Goal: Information Seeking & Learning: Learn about a topic

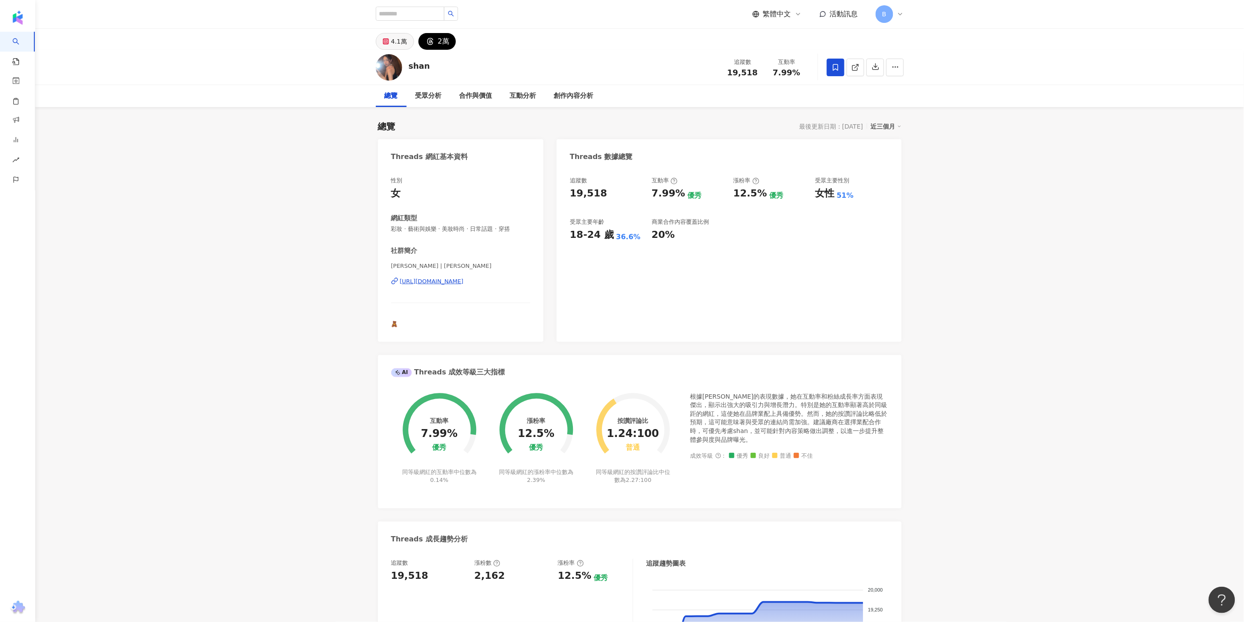
click at [390, 45] on button "4.1萬" at bounding box center [395, 41] width 38 height 17
click at [395, 39] on div "4.1萬" at bounding box center [399, 41] width 16 height 12
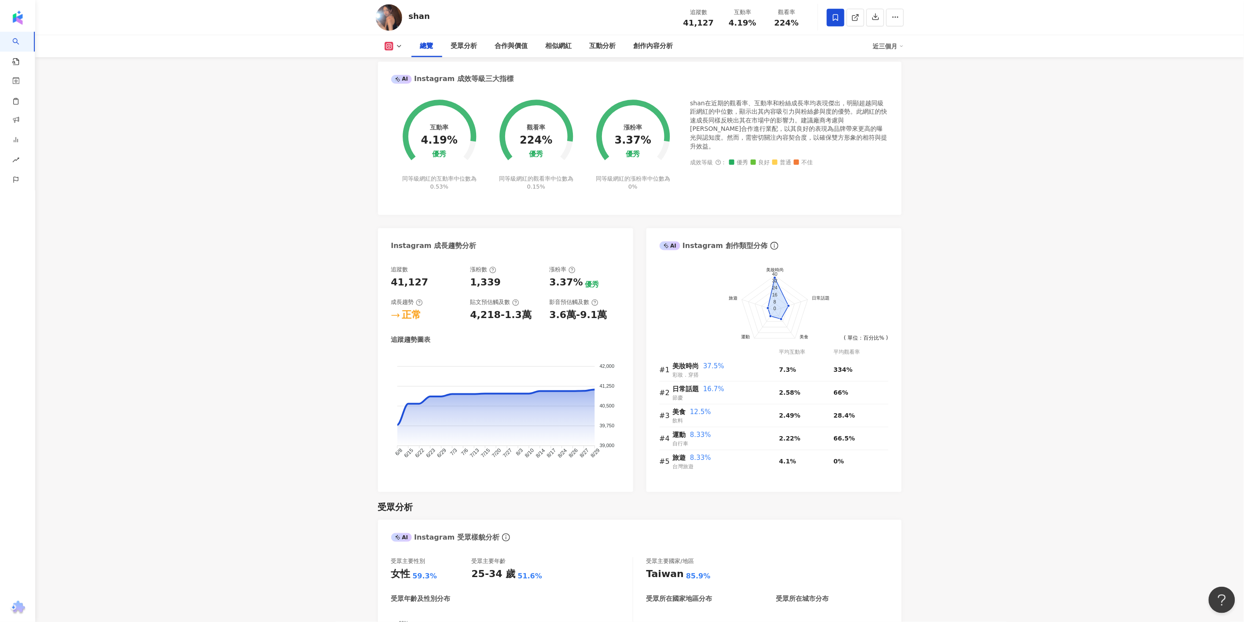
scroll to position [538, 0]
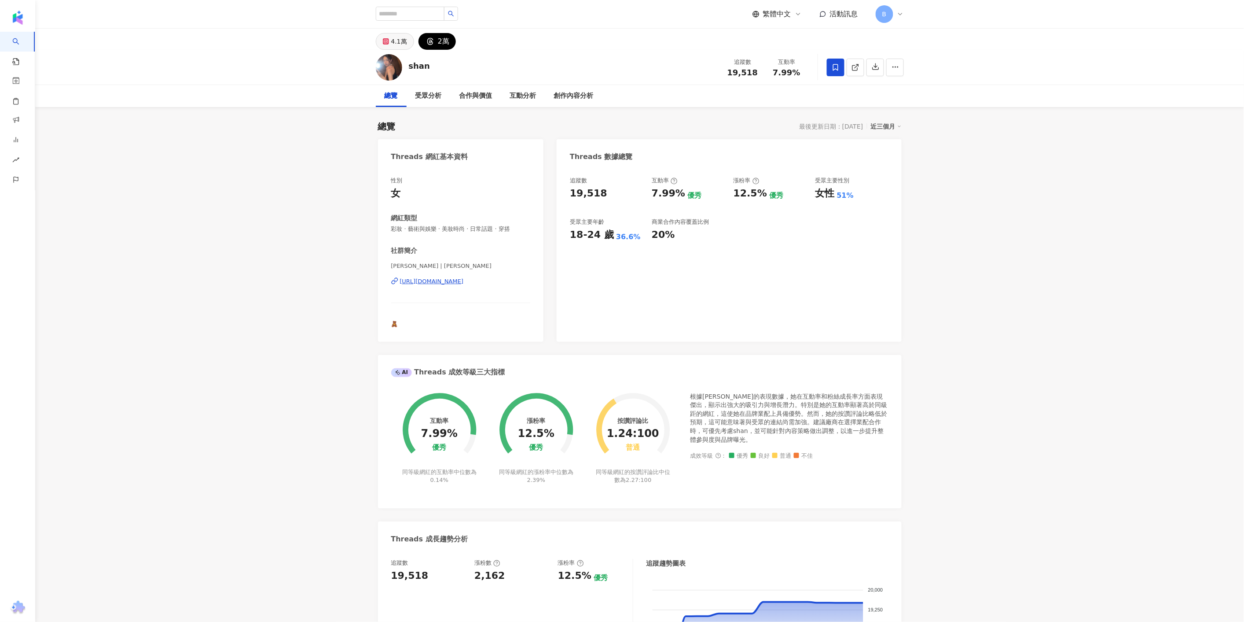
click at [389, 43] on icon at bounding box center [386, 41] width 6 height 6
click at [393, 42] on button "4.1萬" at bounding box center [395, 41] width 38 height 17
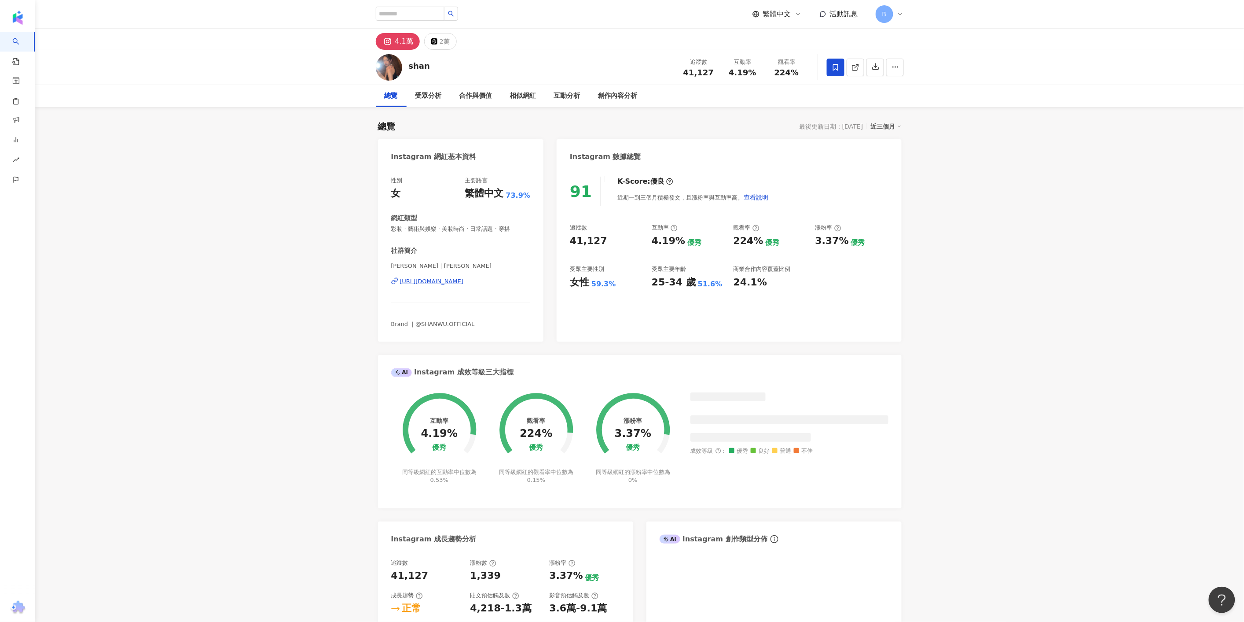
click at [464, 281] on div "[URL][DOMAIN_NAME]" at bounding box center [432, 281] width 64 height 8
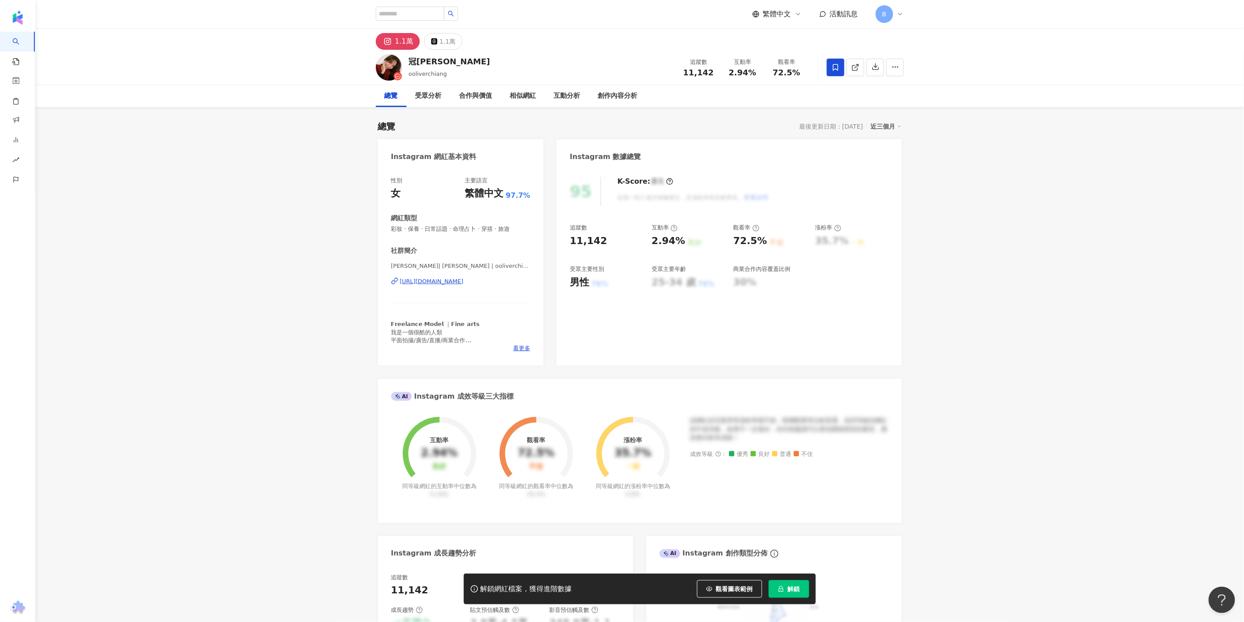
click at [794, 589] on span "解鎖" at bounding box center [794, 588] width 12 height 7
click at [459, 283] on div "https://www.instagram.com/ooliverchiang/" at bounding box center [432, 281] width 64 height 8
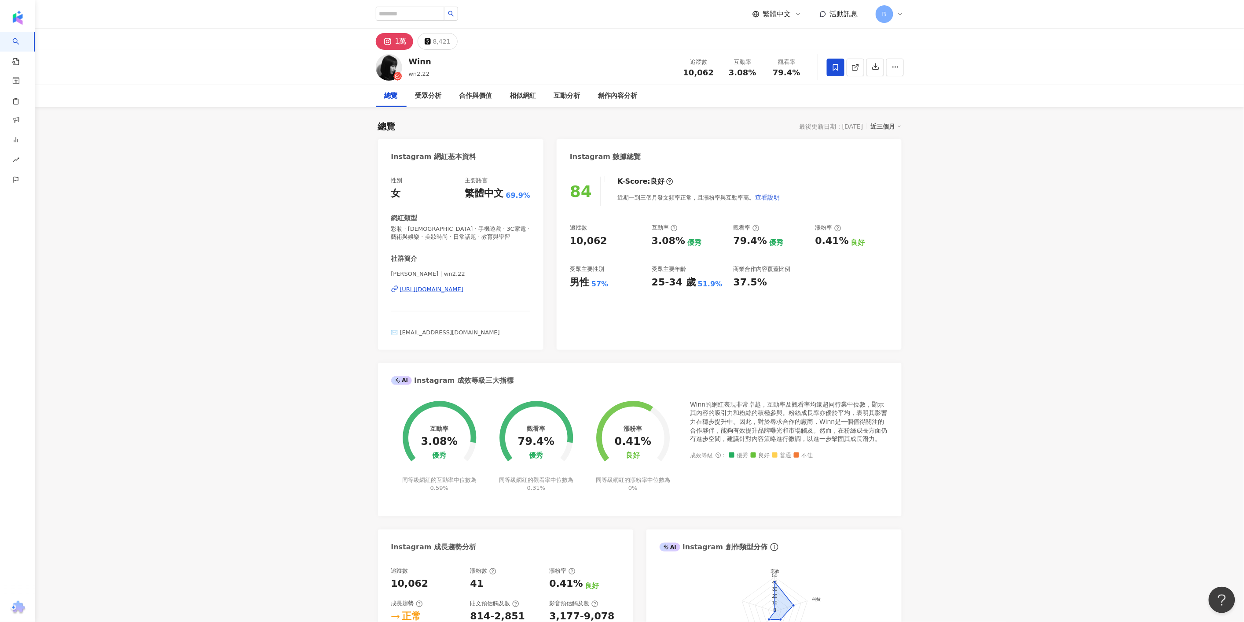
click at [464, 290] on div "https://www.instagram.com/wn2.22/" at bounding box center [432, 289] width 64 height 8
